Goal: Check status: Check status

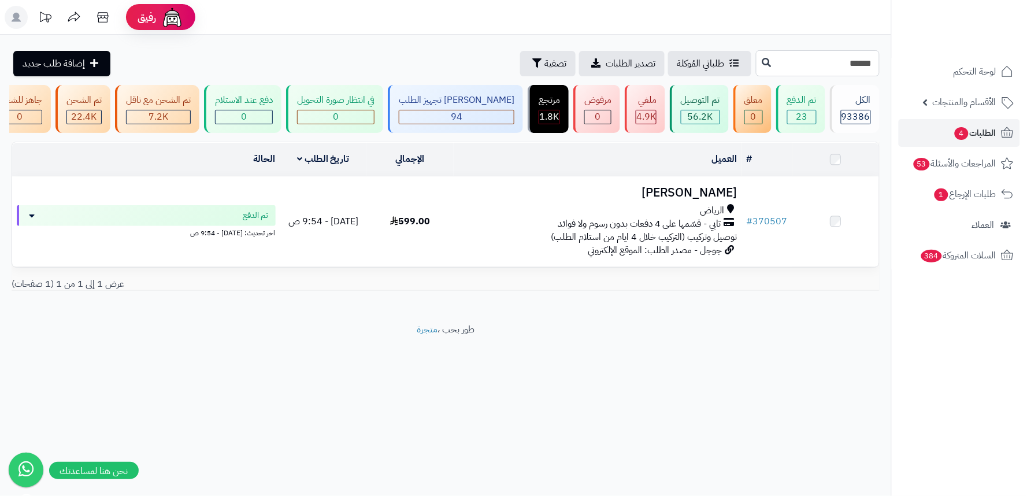
click at [835, 69] on input "******" at bounding box center [818, 63] width 124 height 26
paste input "text"
type input "******"
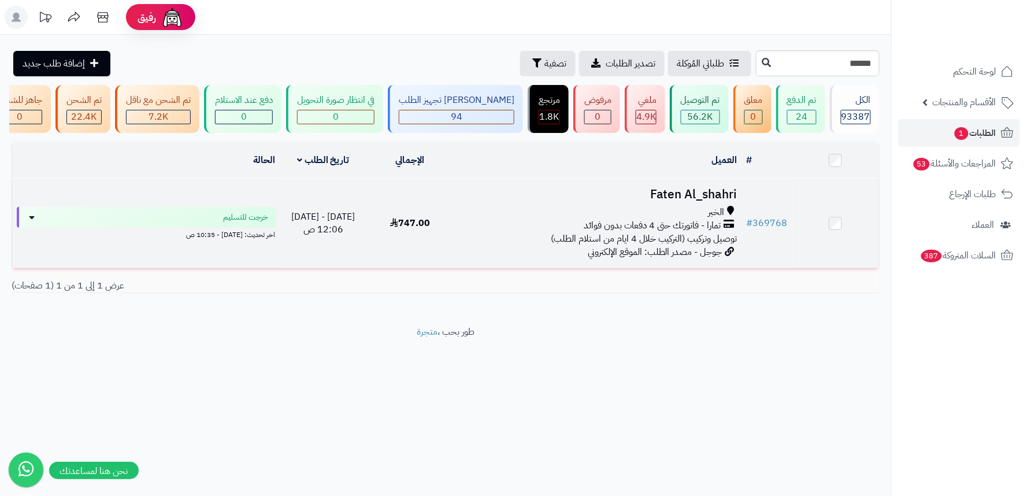
click at [570, 216] on div "الخبر" at bounding box center [598, 212] width 280 height 13
